Goal: Task Accomplishment & Management: Manage account settings

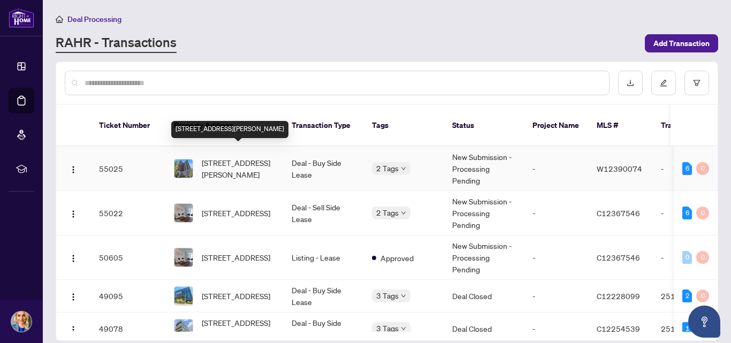
click at [257, 157] on span "[STREET_ADDRESS][PERSON_NAME]" at bounding box center [238, 169] width 73 height 24
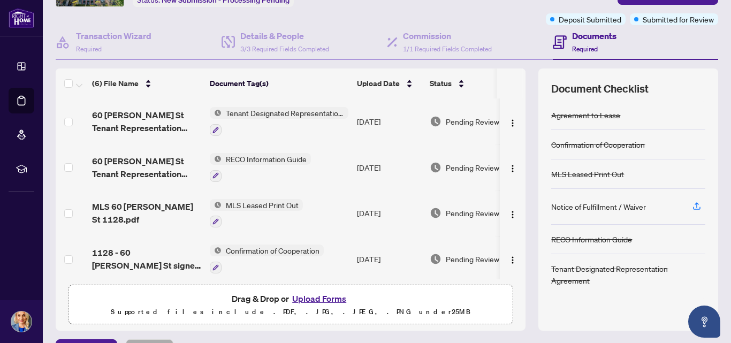
scroll to position [105, 0]
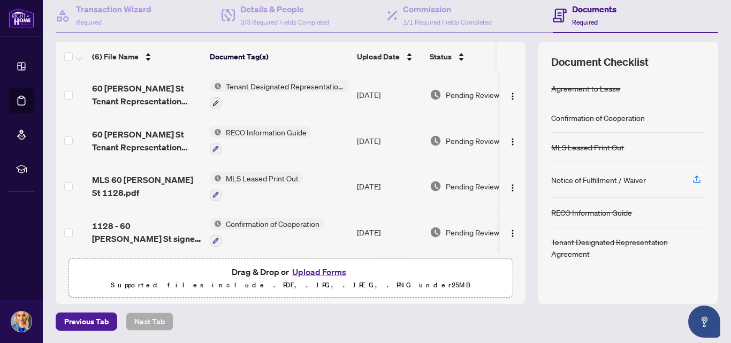
click at [317, 275] on button "Upload Forms" at bounding box center [319, 272] width 60 height 14
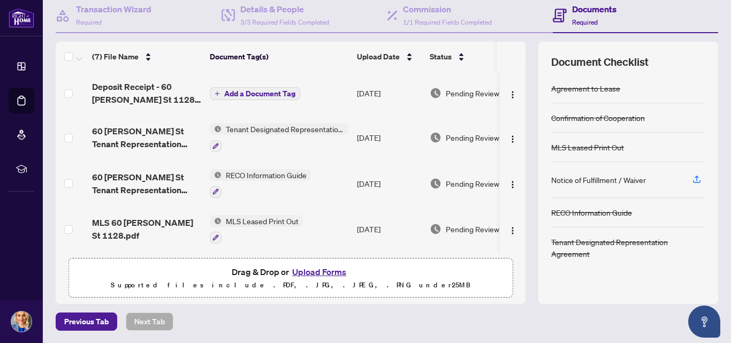
click at [257, 95] on span "Add a Document Tag" at bounding box center [259, 93] width 71 height 7
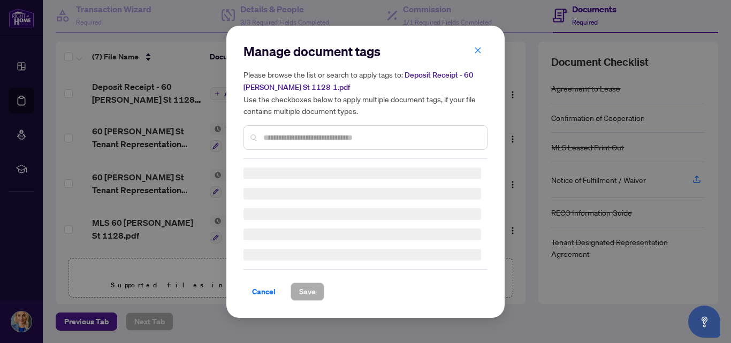
click at [346, 139] on div "Manage document tags Please browse the list or search to apply tags to: Deposit…" at bounding box center [366, 172] width 244 height 258
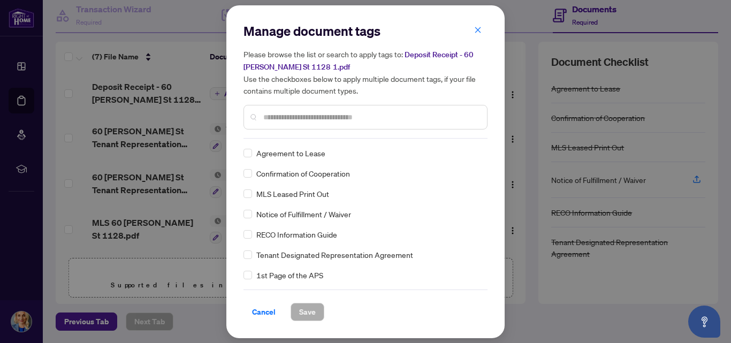
click at [322, 111] on input "text" at bounding box center [370, 117] width 215 height 12
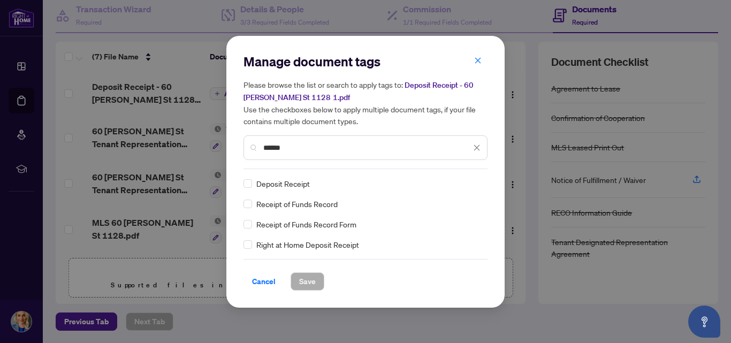
type input "******"
click at [303, 277] on span "Save" at bounding box center [307, 281] width 17 height 17
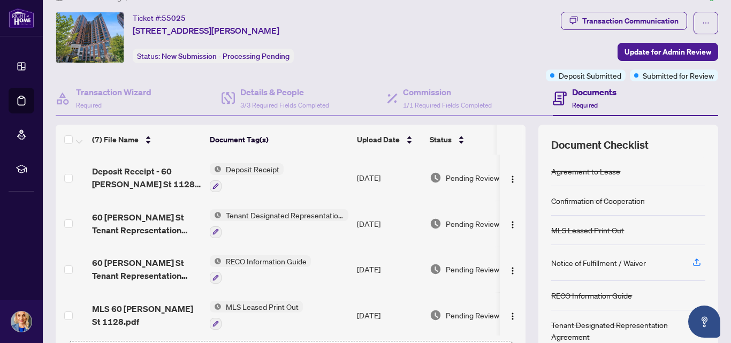
scroll to position [0, 0]
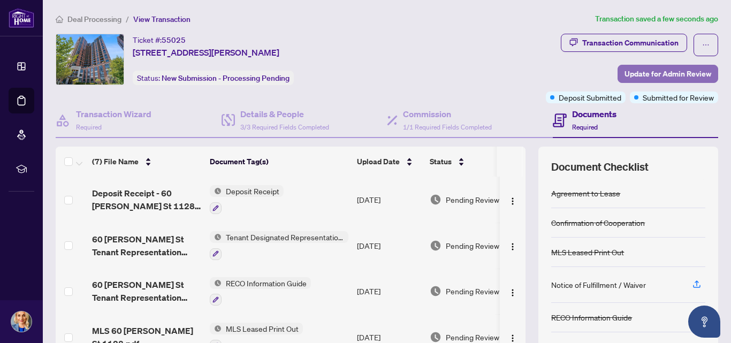
click at [656, 72] on span "Update for Admin Review" at bounding box center [668, 73] width 87 height 17
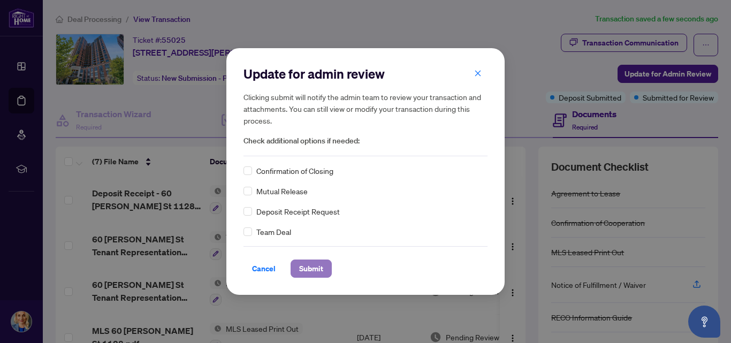
click at [318, 266] on span "Submit" at bounding box center [311, 268] width 24 height 17
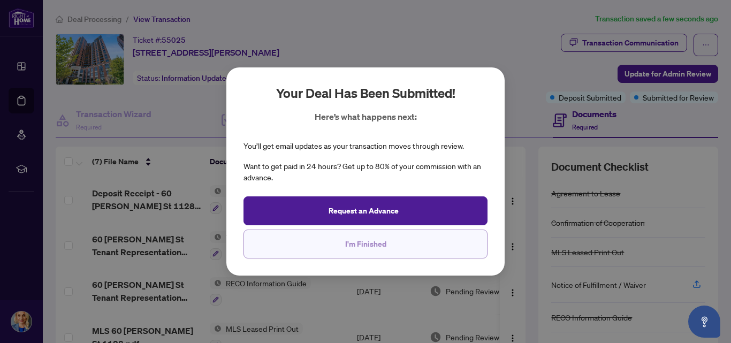
click at [383, 246] on span "I'm Finished" at bounding box center [365, 244] width 41 height 17
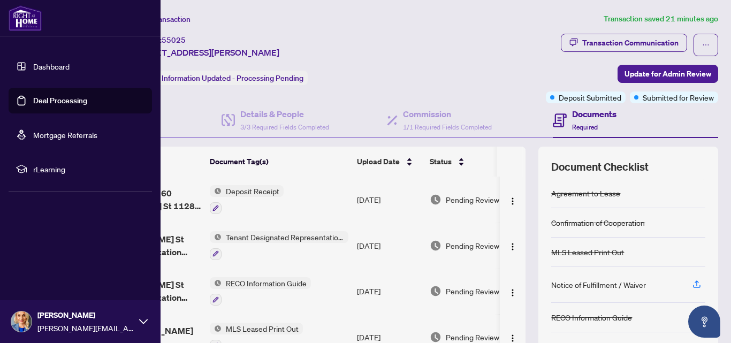
click at [75, 97] on link "Deal Processing" at bounding box center [60, 101] width 54 height 10
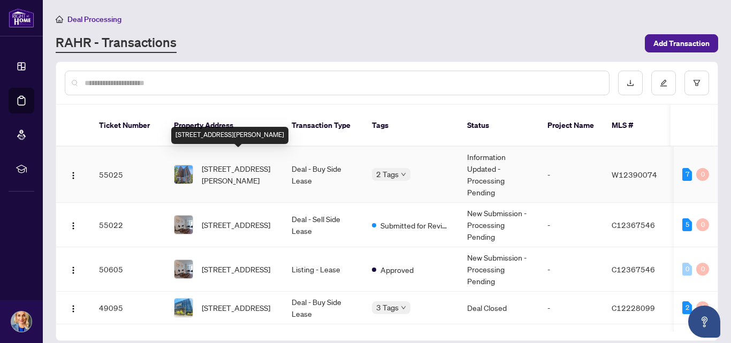
click at [235, 163] on span "1128-60 Heintzman St, Toronto, Ontario M6P 5A1, Canada" at bounding box center [238, 175] width 73 height 24
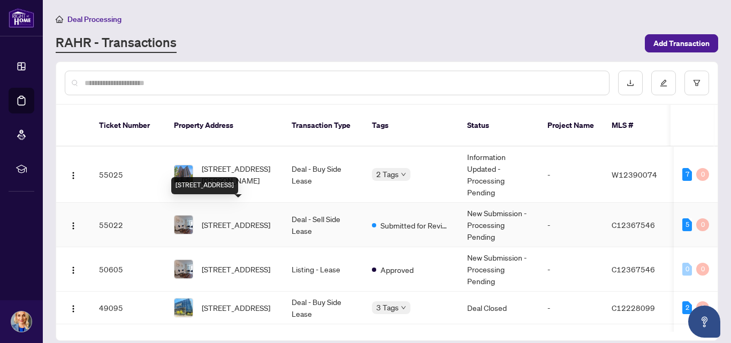
click at [231, 219] on span "[STREET_ADDRESS]" at bounding box center [236, 225] width 69 height 12
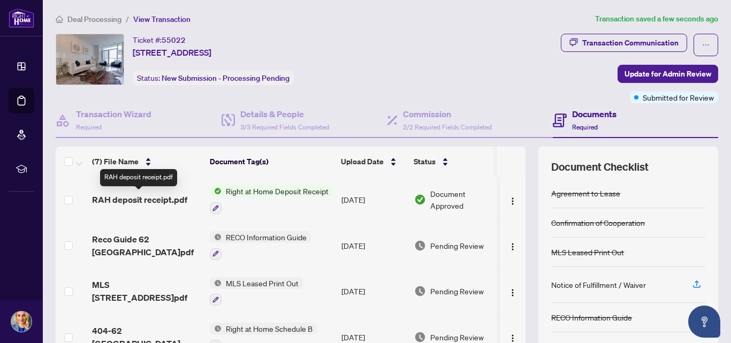
click at [147, 203] on span "RAH deposit receipt.pdf" at bounding box center [139, 199] width 95 height 13
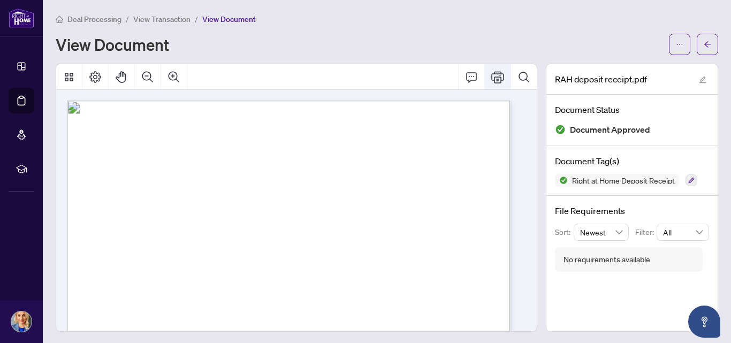
click at [491, 73] on icon "Print" at bounding box center [497, 77] width 13 height 12
click at [705, 45] on button "button" at bounding box center [707, 44] width 21 height 21
